Goal: Navigation & Orientation: Go to known website

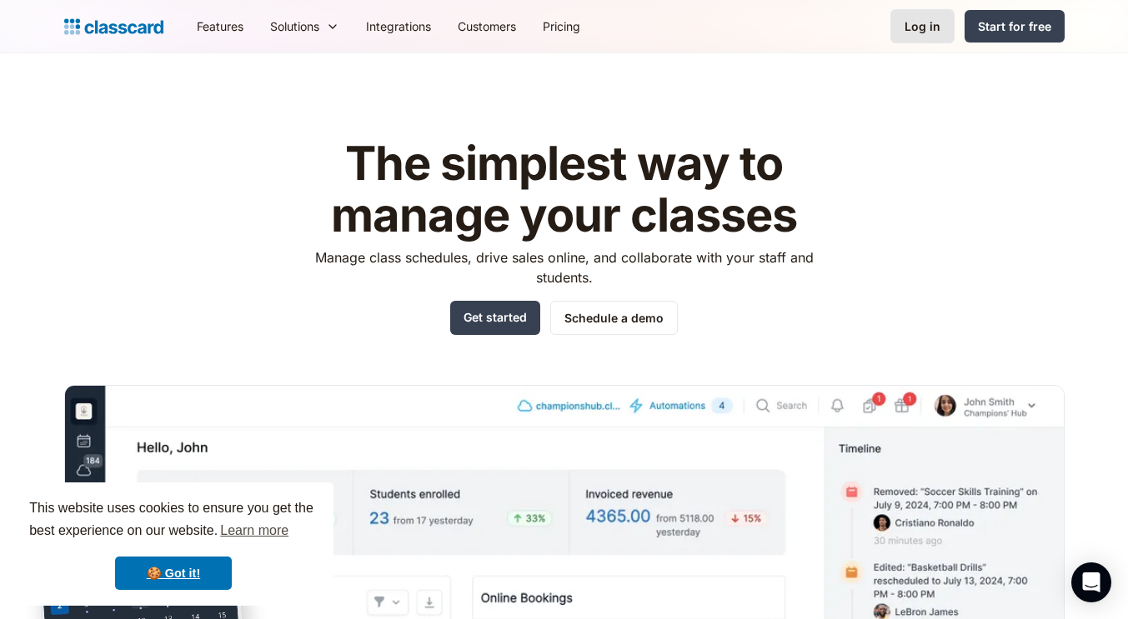
click at [919, 18] on div "Log in" at bounding box center [922, 27] width 36 height 18
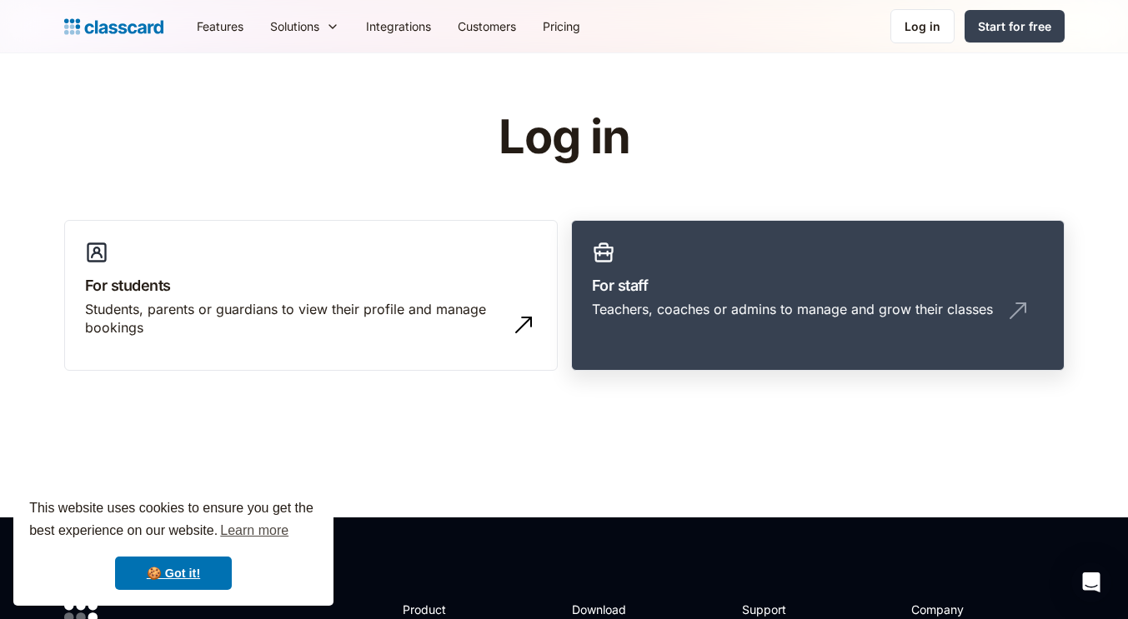
click at [742, 331] on div "Teachers, coaches or admins to manage and grow their classes" at bounding box center [818, 316] width 452 height 32
